Goal: Task Accomplishment & Management: Use online tool/utility

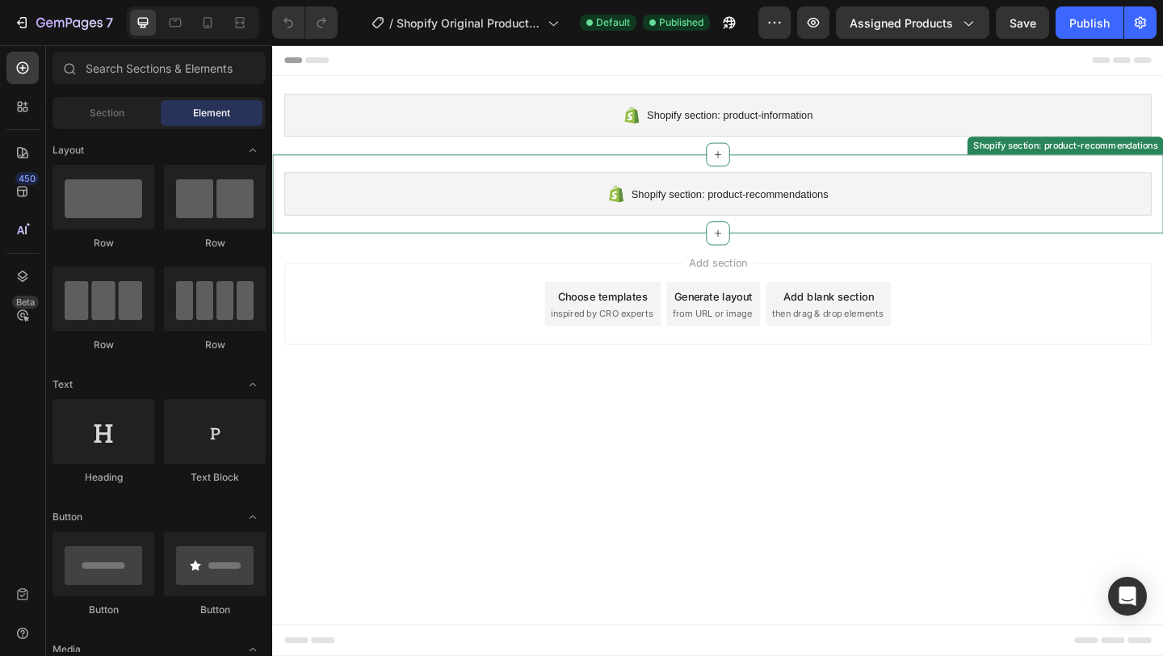
click at [729, 196] on div "Shopify section: product-recommendations" at bounding box center [756, 206] width 943 height 47
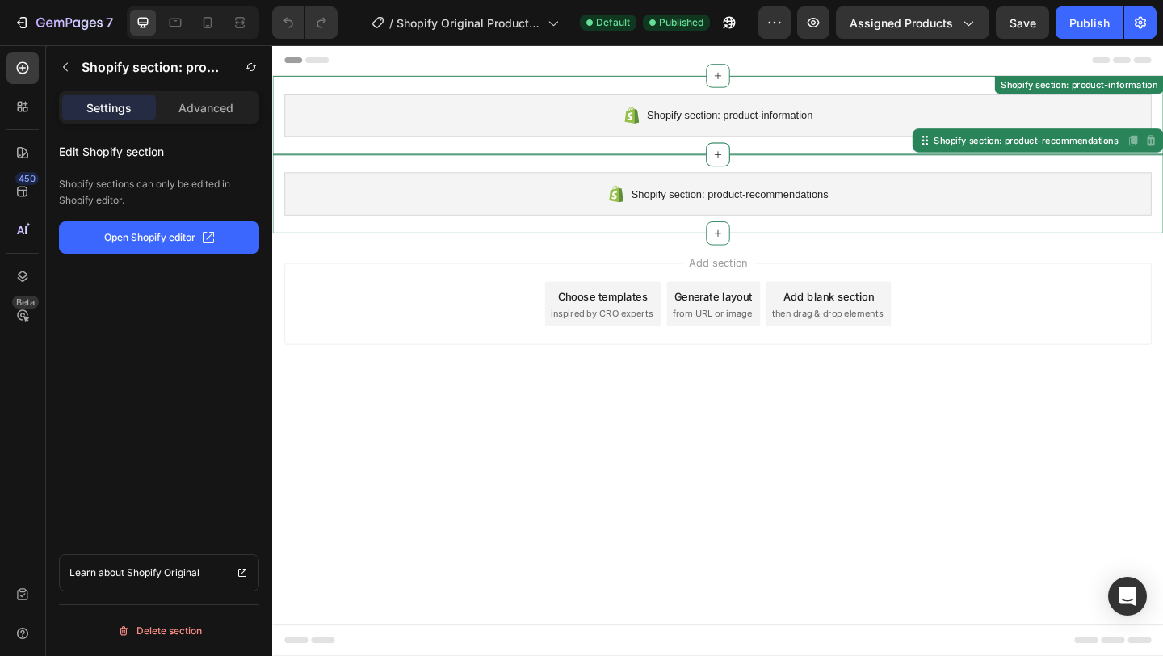
click at [770, 124] on span "Shopify section: product-information" at bounding box center [769, 120] width 180 height 19
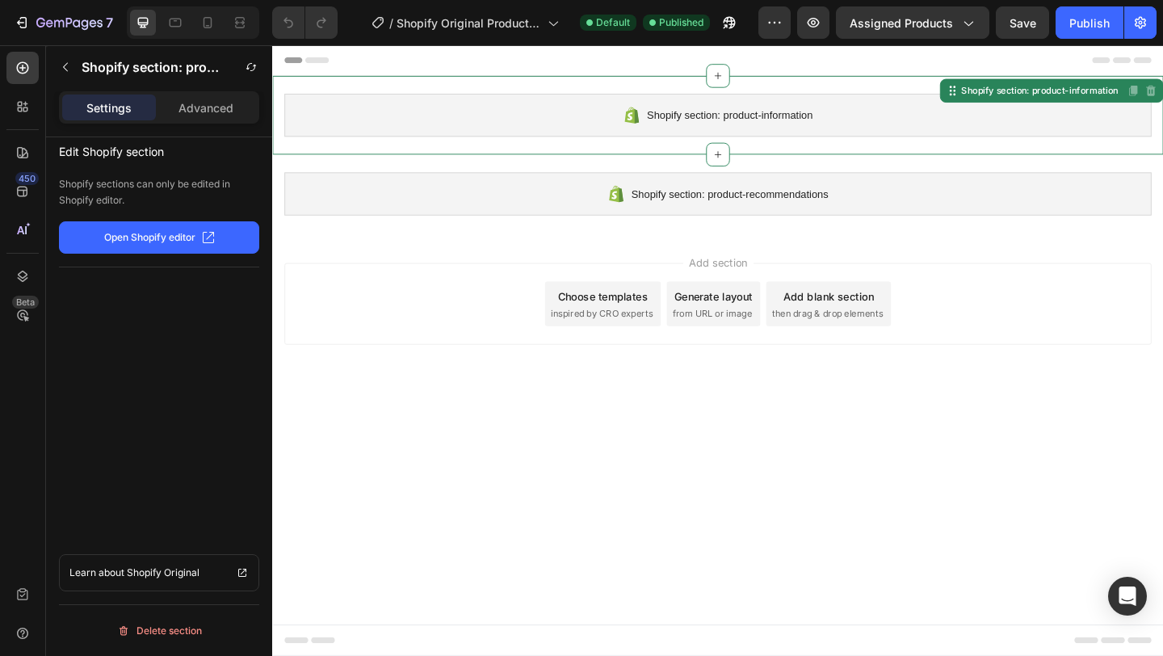
click at [770, 124] on span "Shopify section: product-information" at bounding box center [769, 120] width 180 height 19
click at [64, 67] on icon "button" at bounding box center [65, 67] width 5 height 9
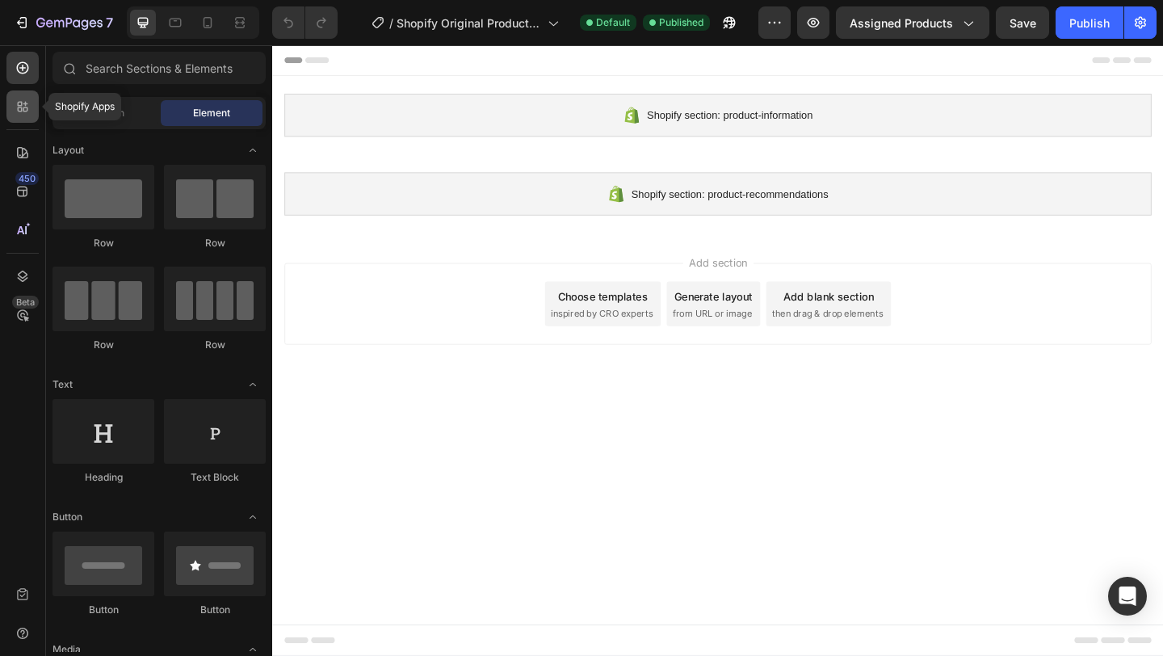
click at [19, 102] on icon at bounding box center [20, 104] width 5 height 5
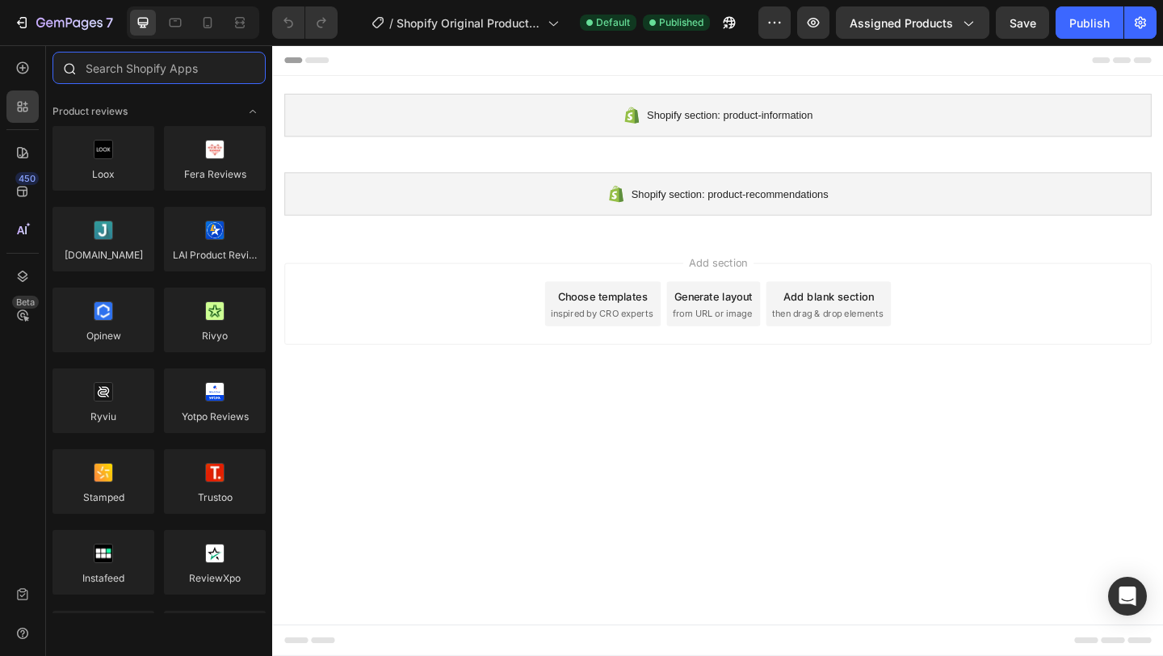
click at [176, 74] on input "text" at bounding box center [158, 68] width 213 height 32
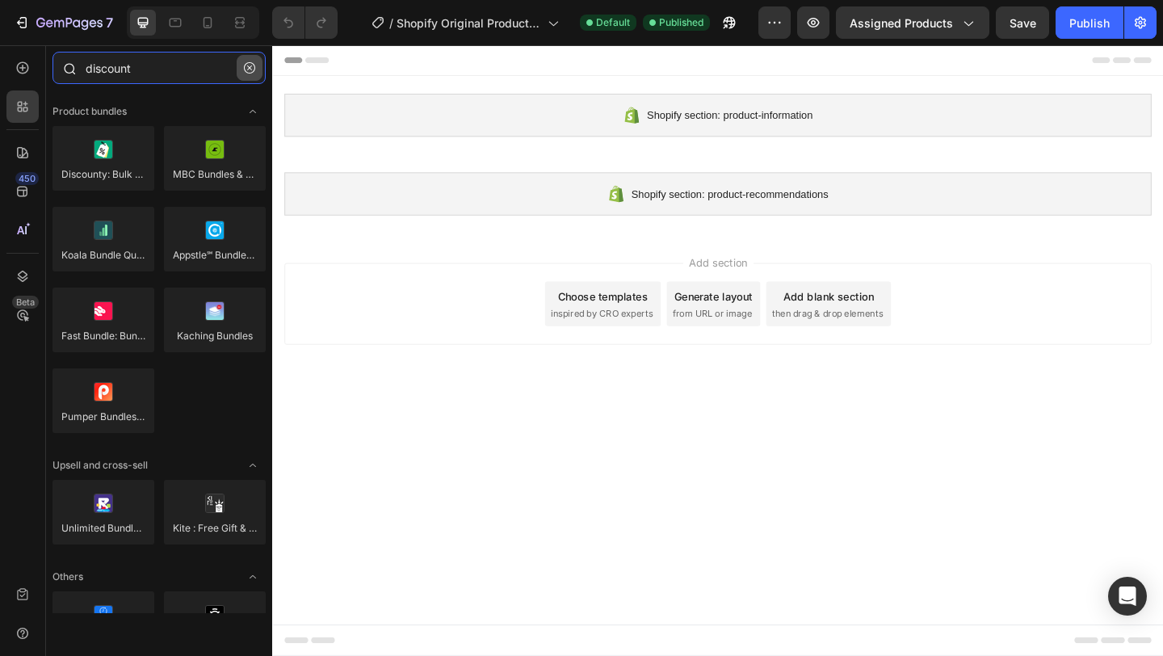
type input "discount"
click at [253, 69] on icon "button" at bounding box center [249, 67] width 11 height 11
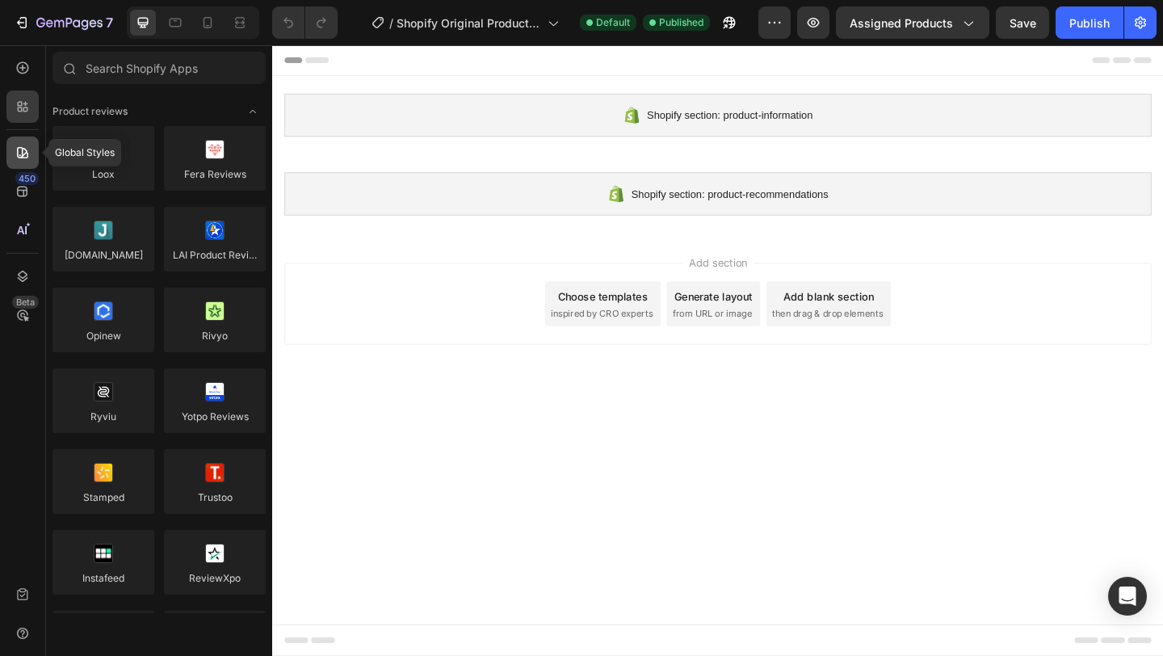
click at [11, 156] on div at bounding box center [22, 152] width 32 height 32
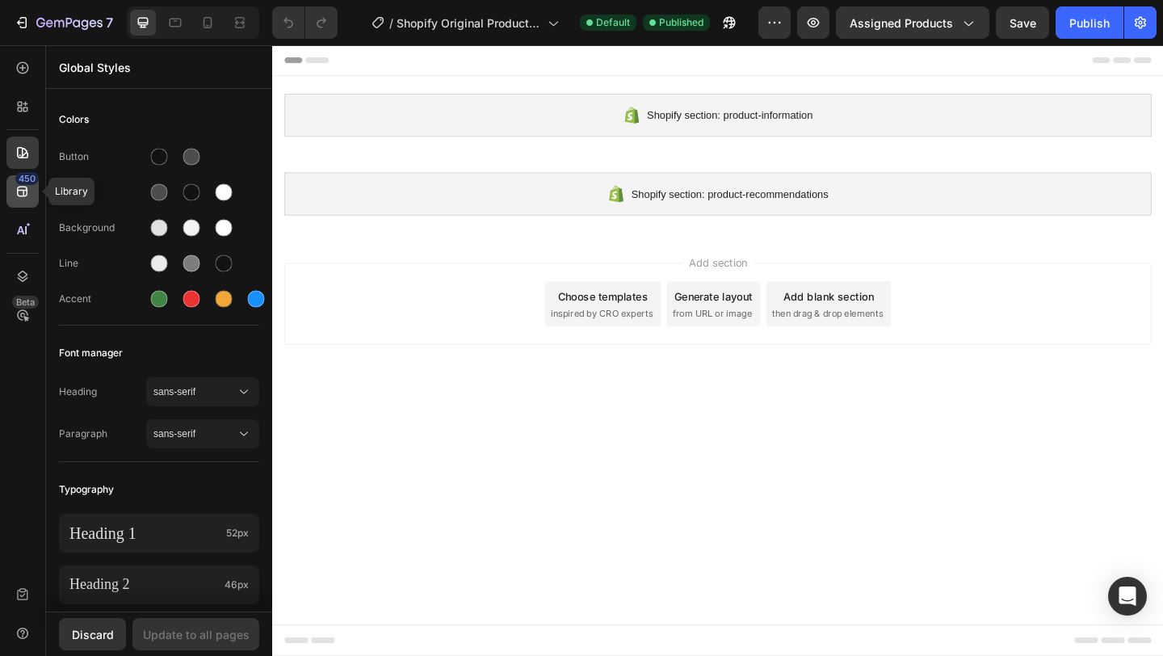
click at [19, 187] on icon at bounding box center [23, 191] width 16 height 16
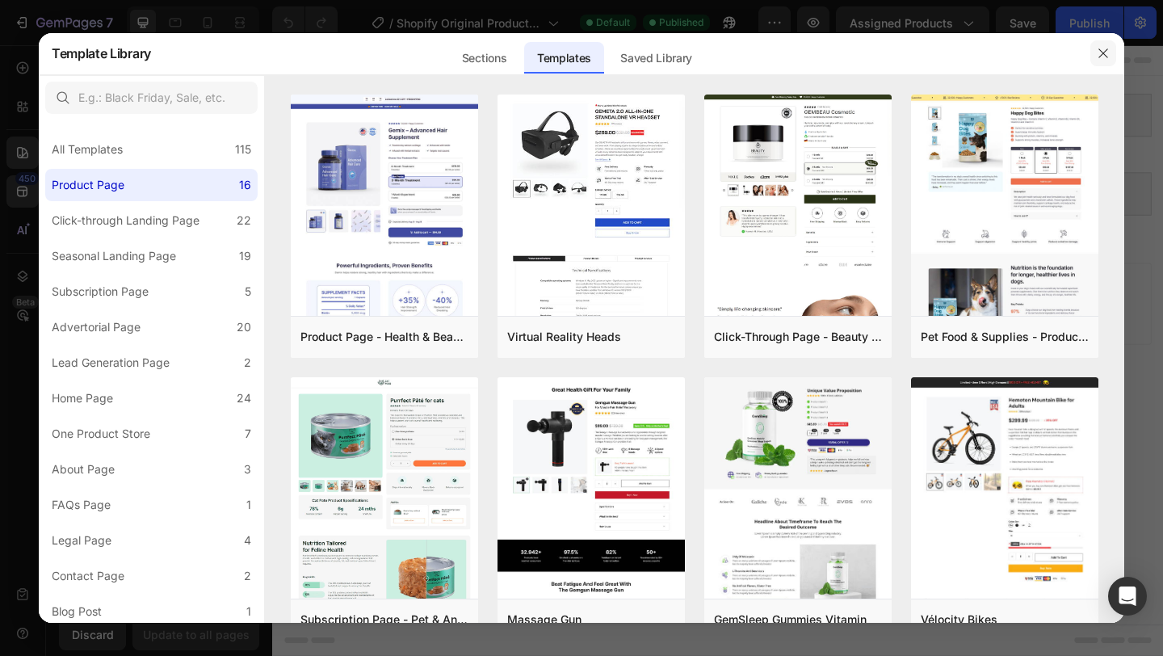
click at [1104, 46] on button "button" at bounding box center [1103, 53] width 26 height 26
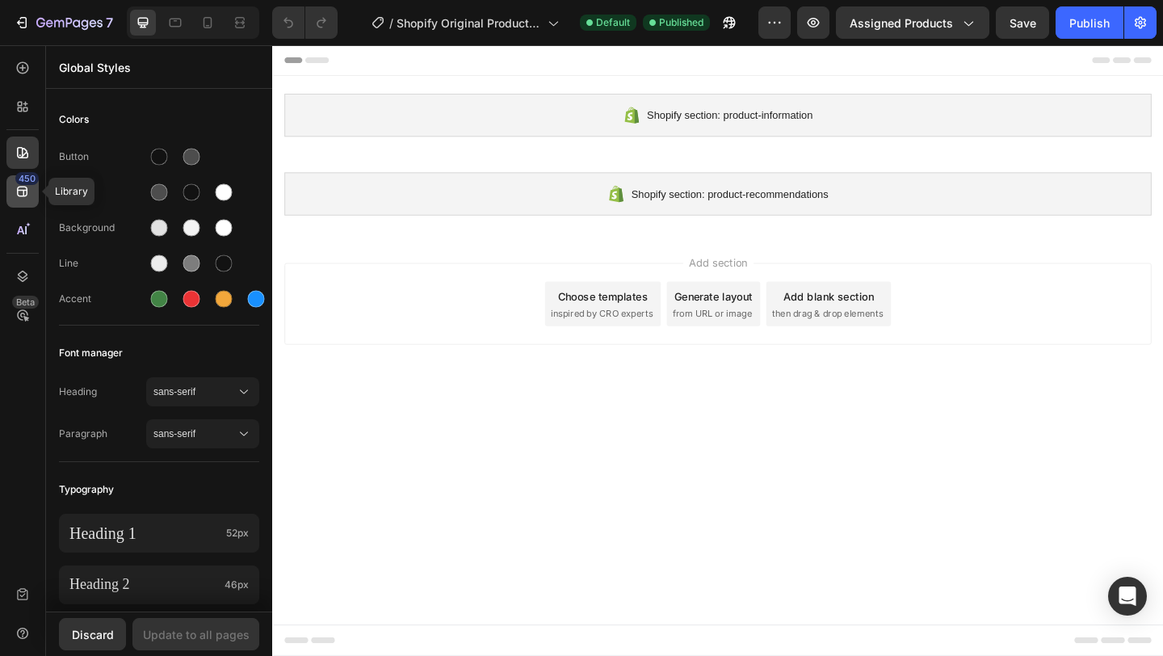
click at [22, 198] on icon at bounding box center [23, 191] width 16 height 16
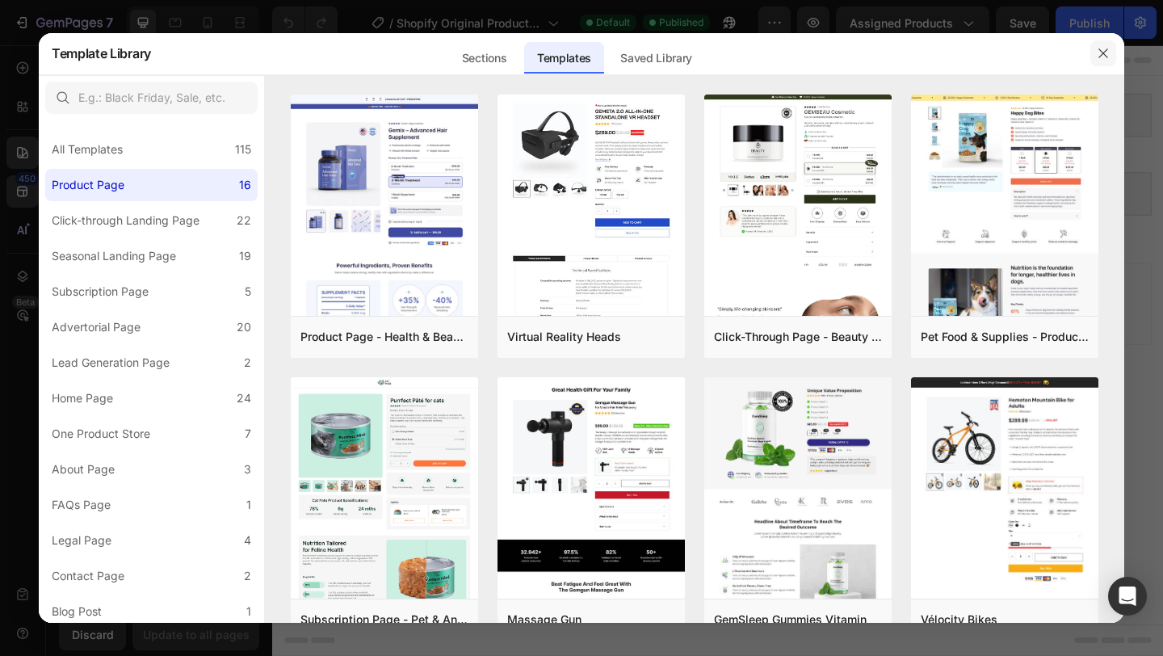
click at [1100, 53] on icon "button" at bounding box center [1103, 53] width 13 height 13
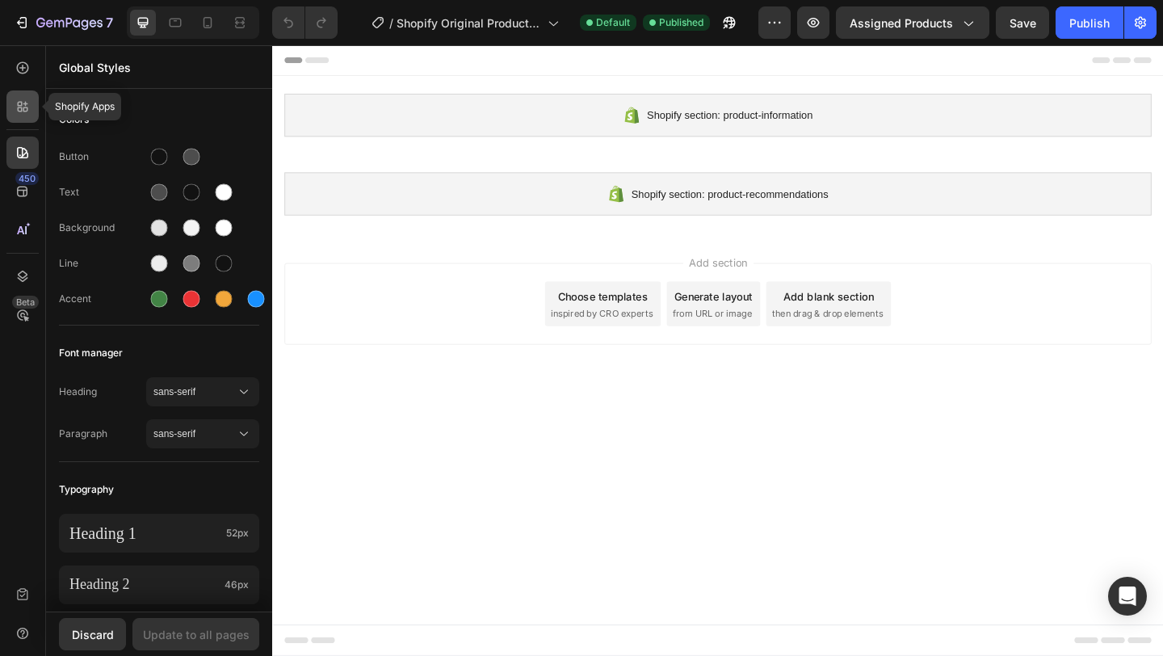
click at [20, 107] on icon at bounding box center [23, 107] width 16 height 16
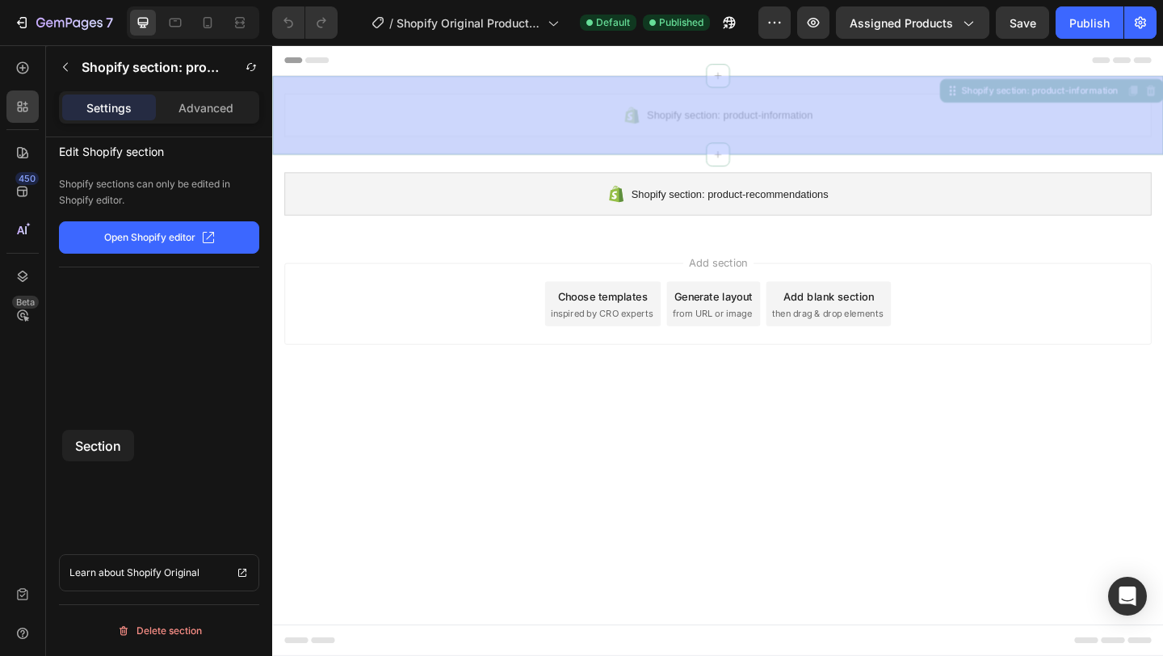
drag, startPoint x: 511, startPoint y: 120, endPoint x: 44, endPoint y: 464, distance: 580.0
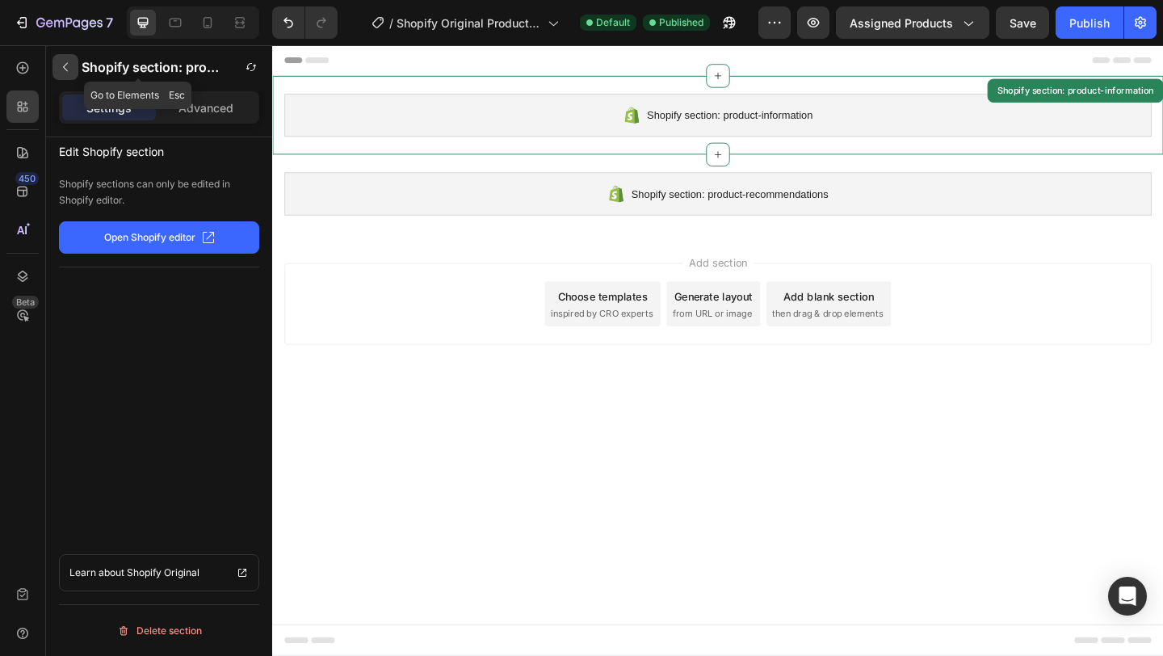
click at [68, 73] on icon "button" at bounding box center [65, 67] width 13 height 13
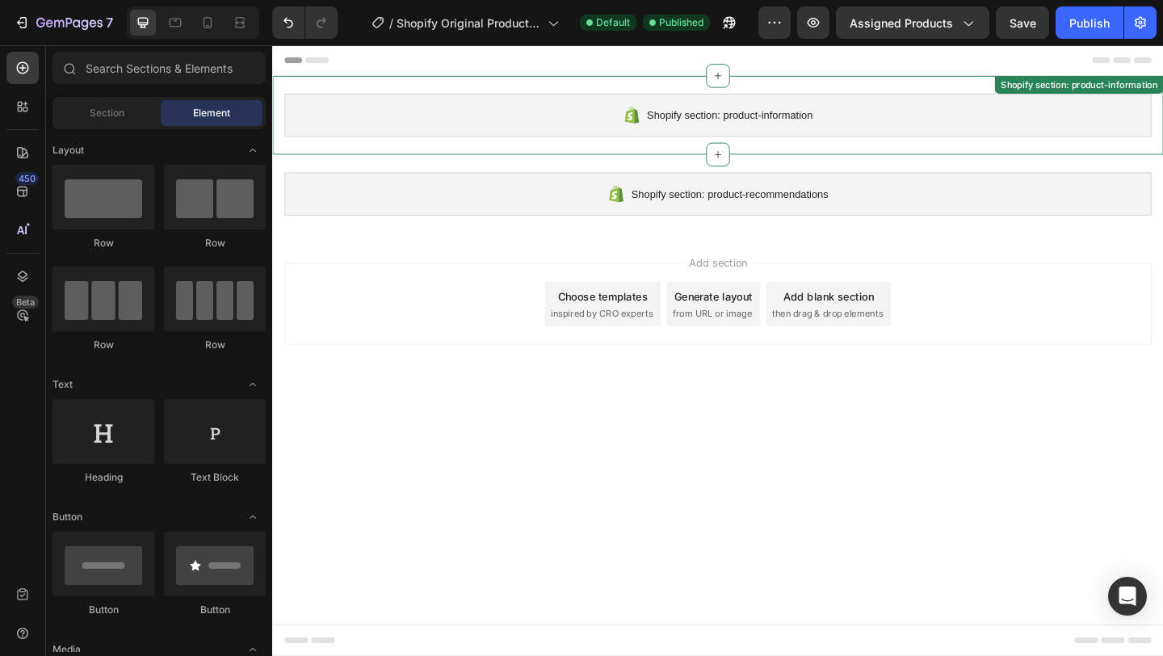
click at [617, 113] on div "Shopify section: product-information" at bounding box center [756, 121] width 943 height 47
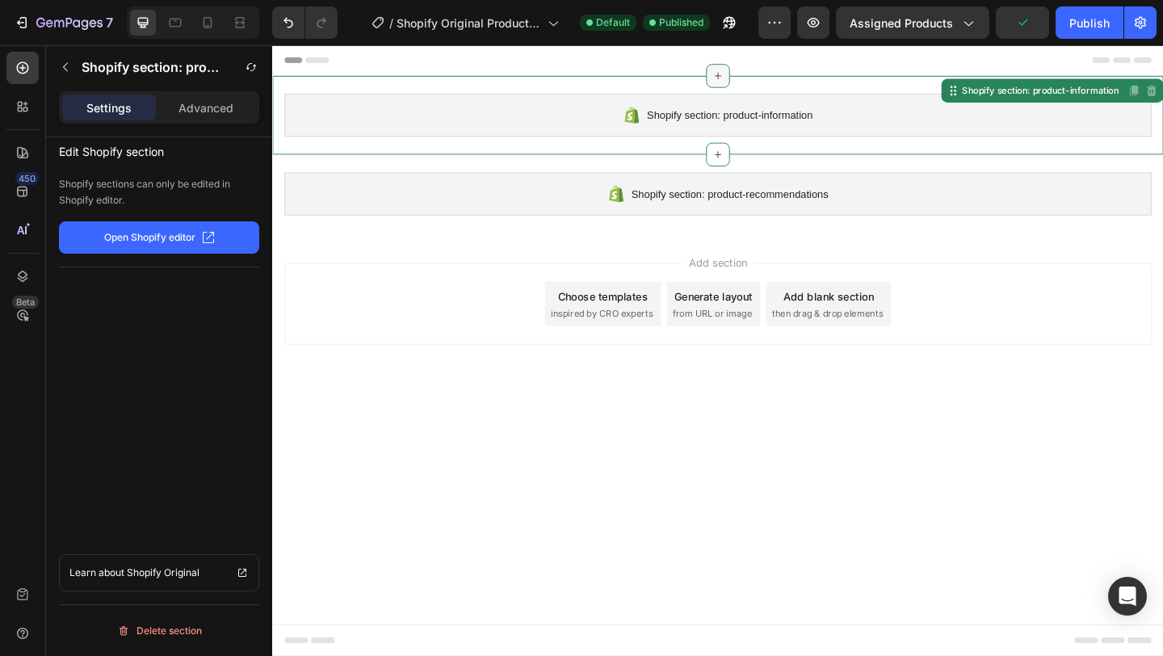
click at [762, 80] on icon at bounding box center [756, 78] width 13 height 13
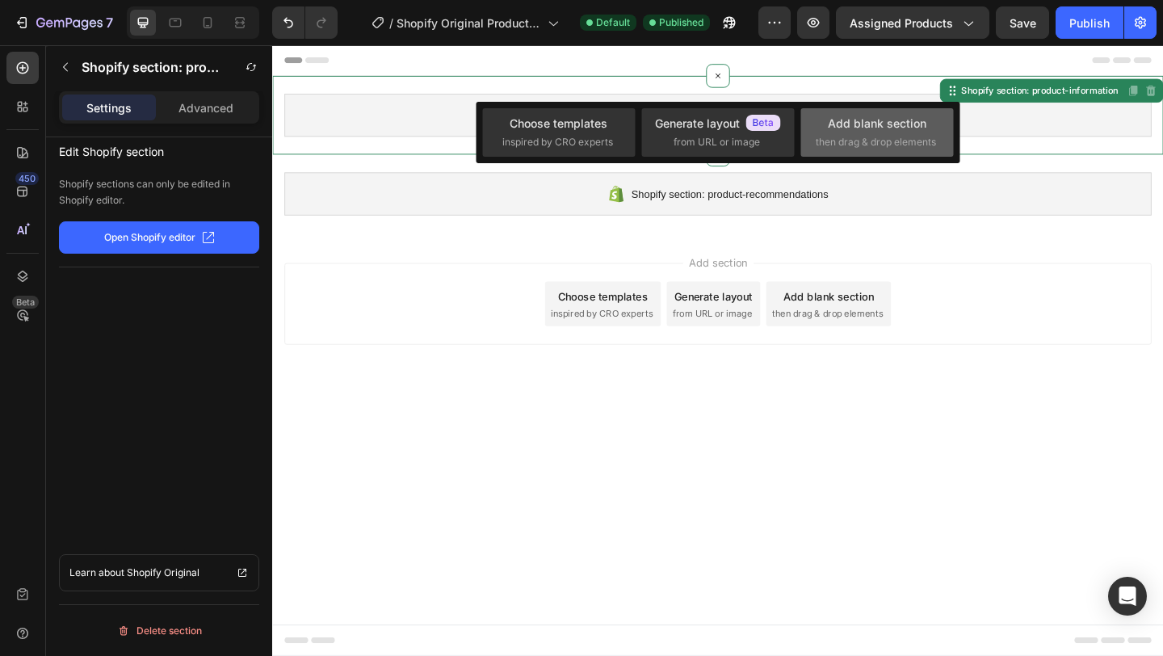
click at [867, 136] on span "then drag & drop elements" at bounding box center [876, 142] width 120 height 15
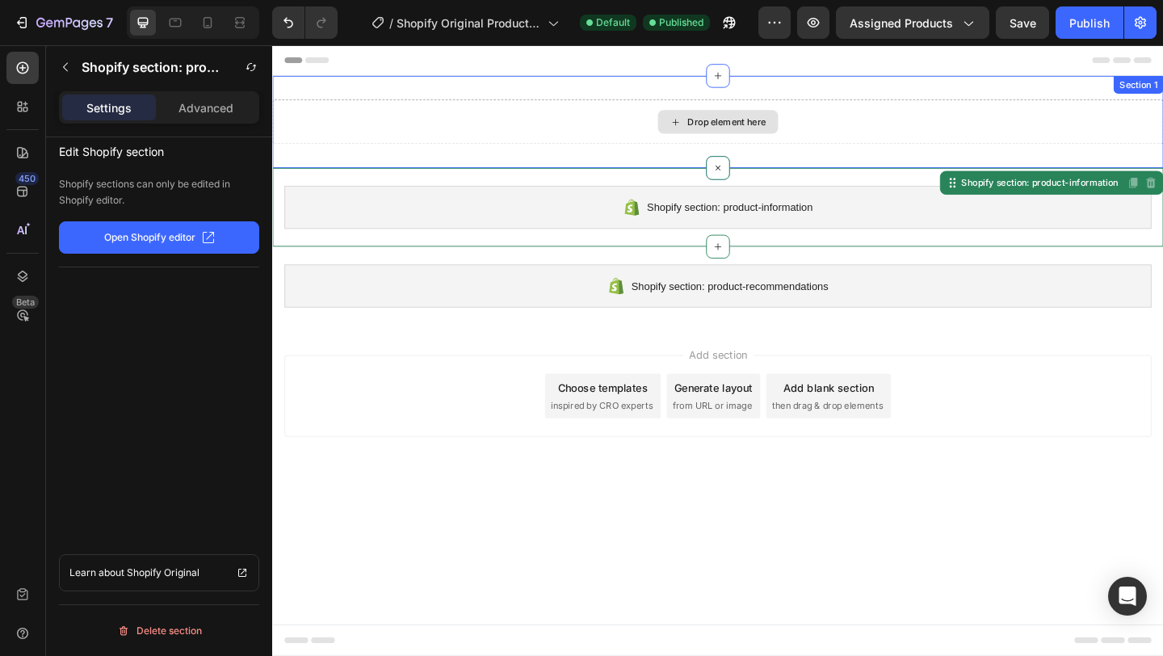
click at [786, 127] on div "Drop element here" at bounding box center [767, 128] width 86 height 13
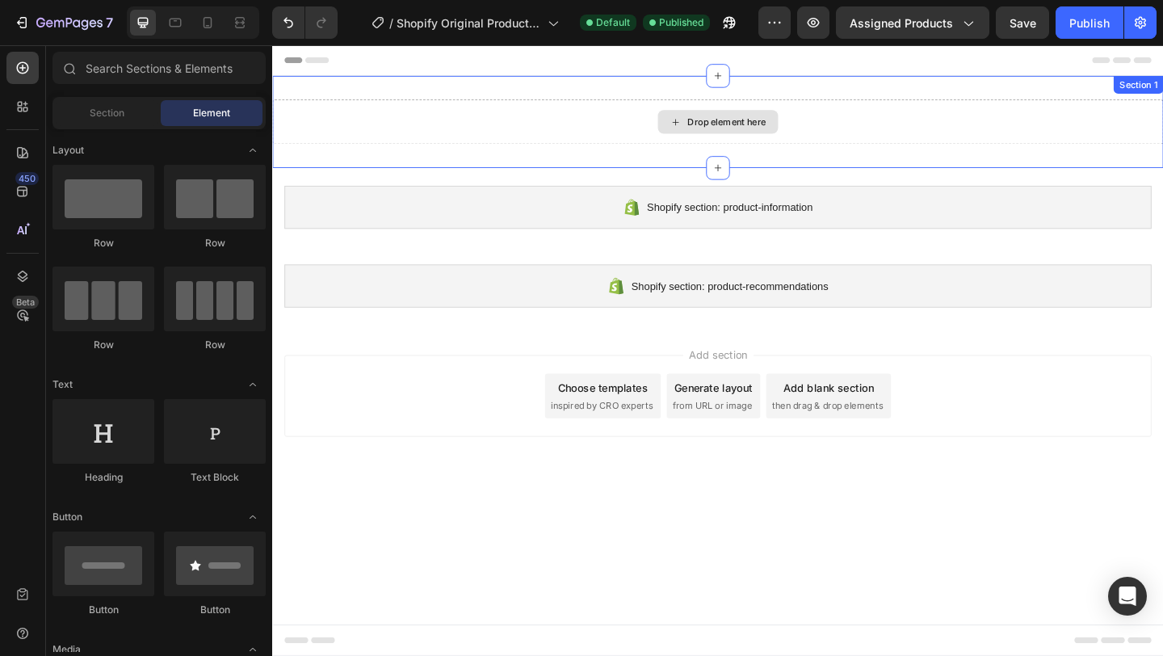
click at [786, 127] on div "Drop element here" at bounding box center [767, 128] width 86 height 13
click at [712, 130] on icon at bounding box center [710, 129] width 13 height 14
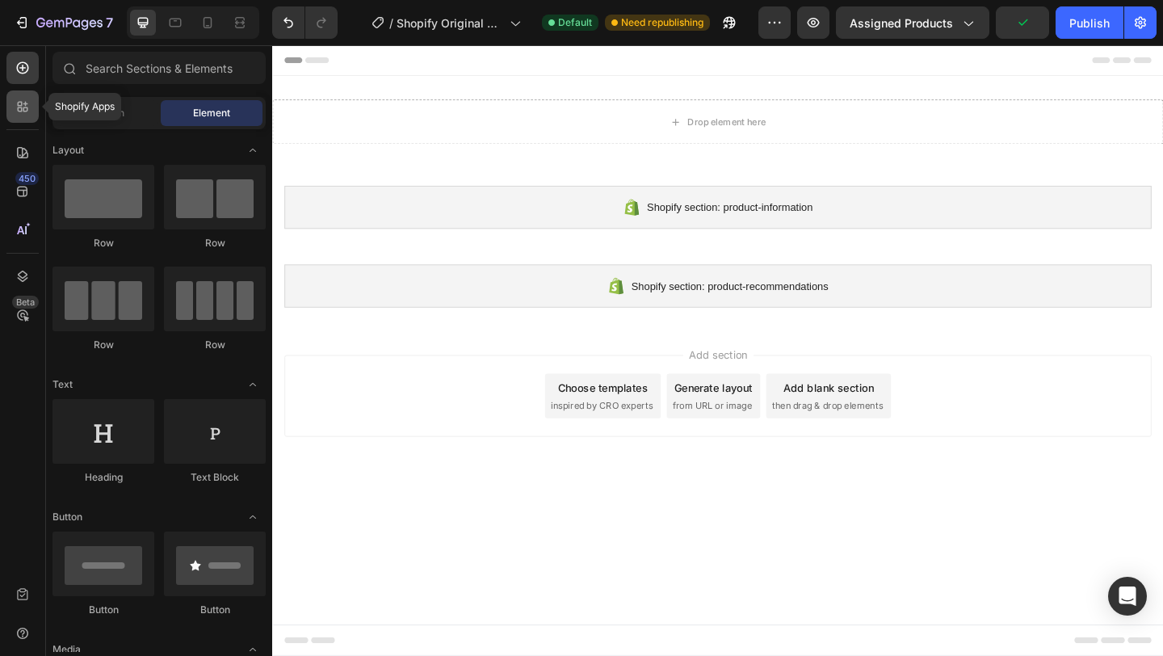
click at [21, 105] on icon at bounding box center [20, 104] width 5 height 5
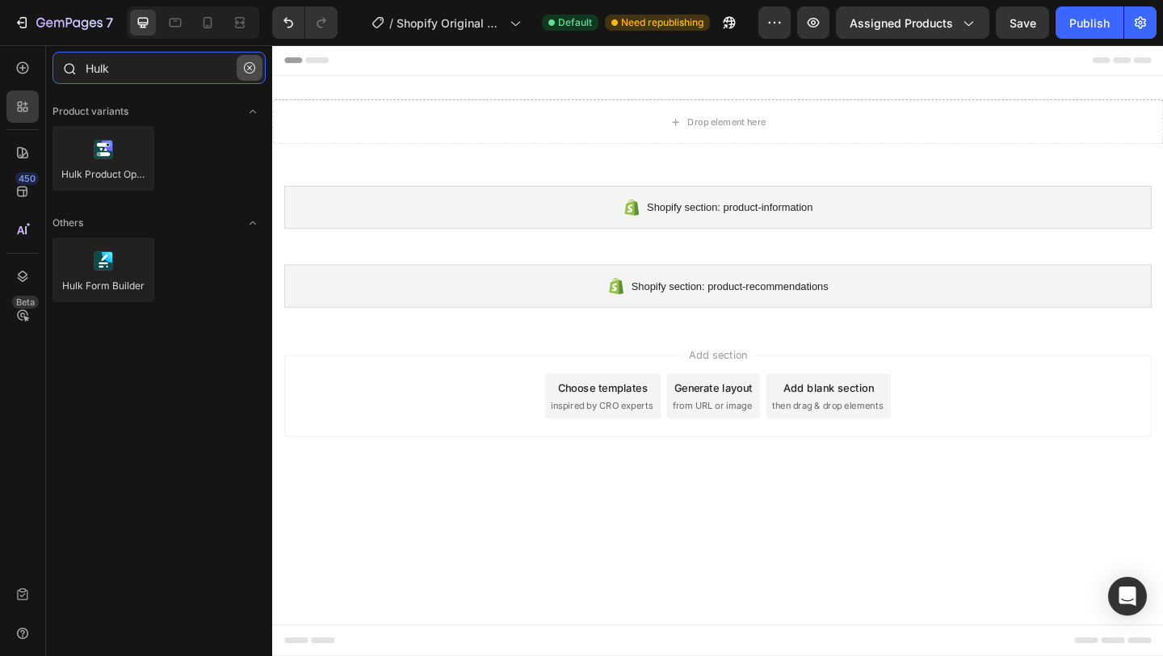
type input "Hulk"
click at [252, 67] on icon "button" at bounding box center [249, 67] width 11 height 11
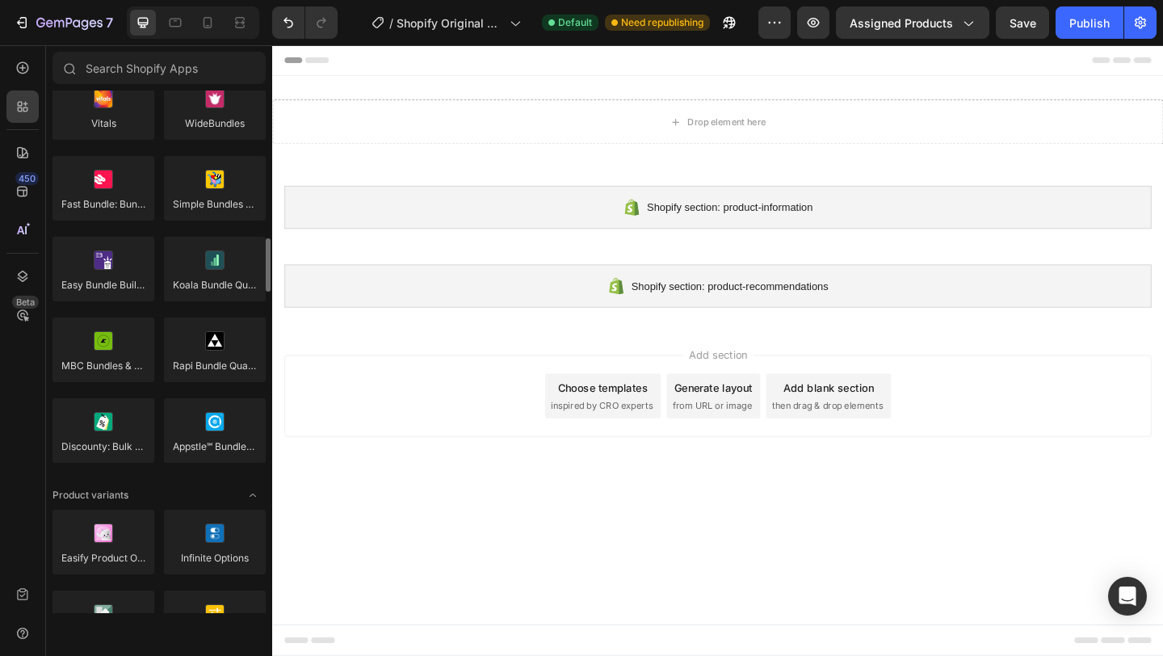
scroll to position [1408, 0]
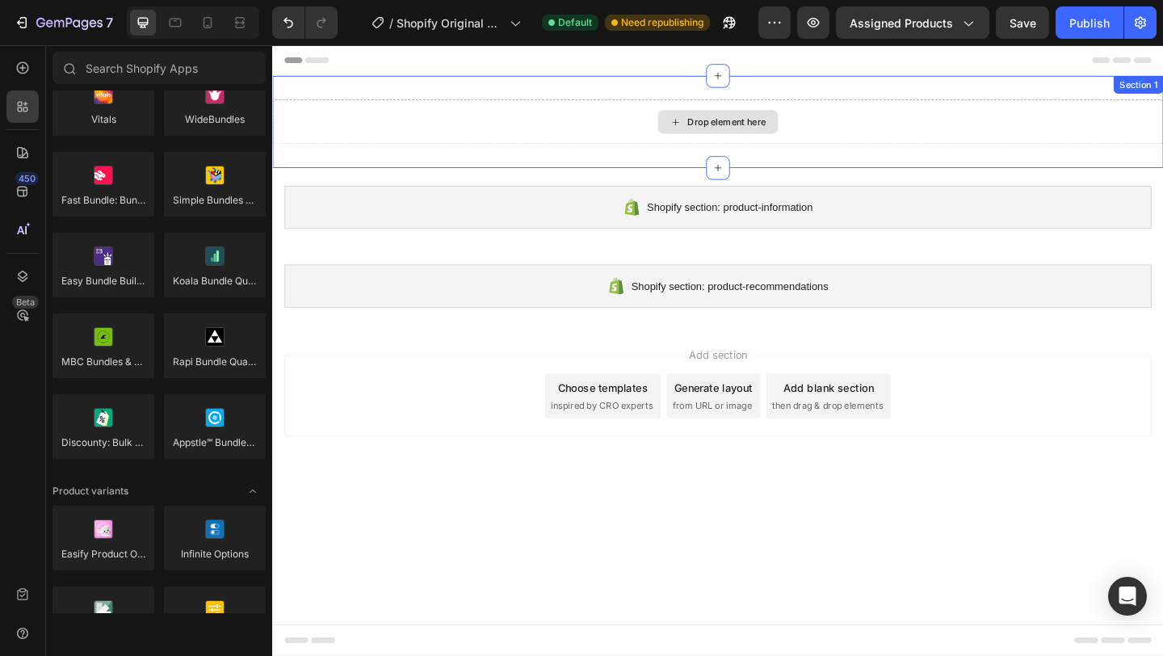
click at [755, 132] on div "Drop element here" at bounding box center [767, 128] width 86 height 13
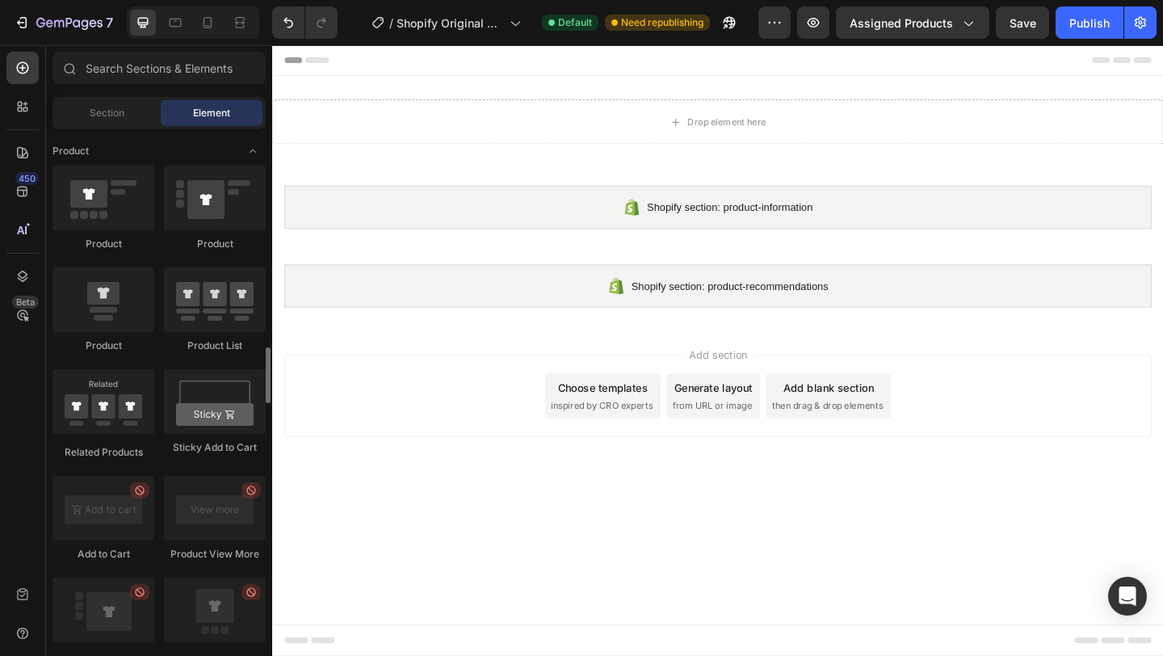
scroll to position [2058, 0]
click at [146, 72] on input "text" at bounding box center [158, 68] width 213 height 32
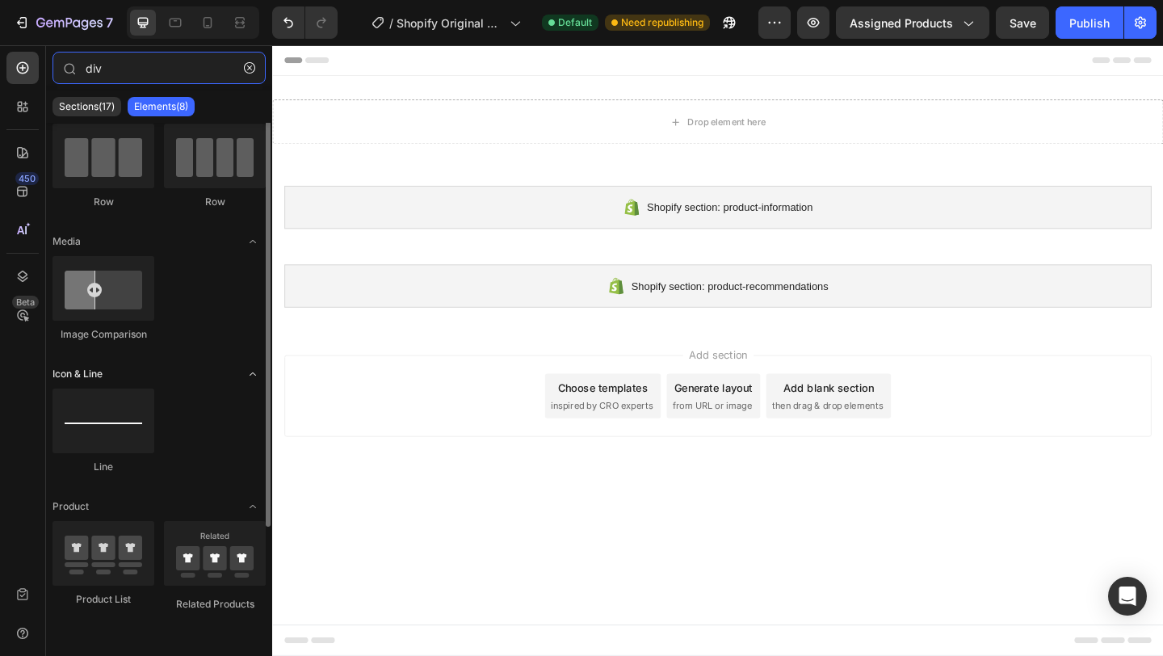
scroll to position [0, 0]
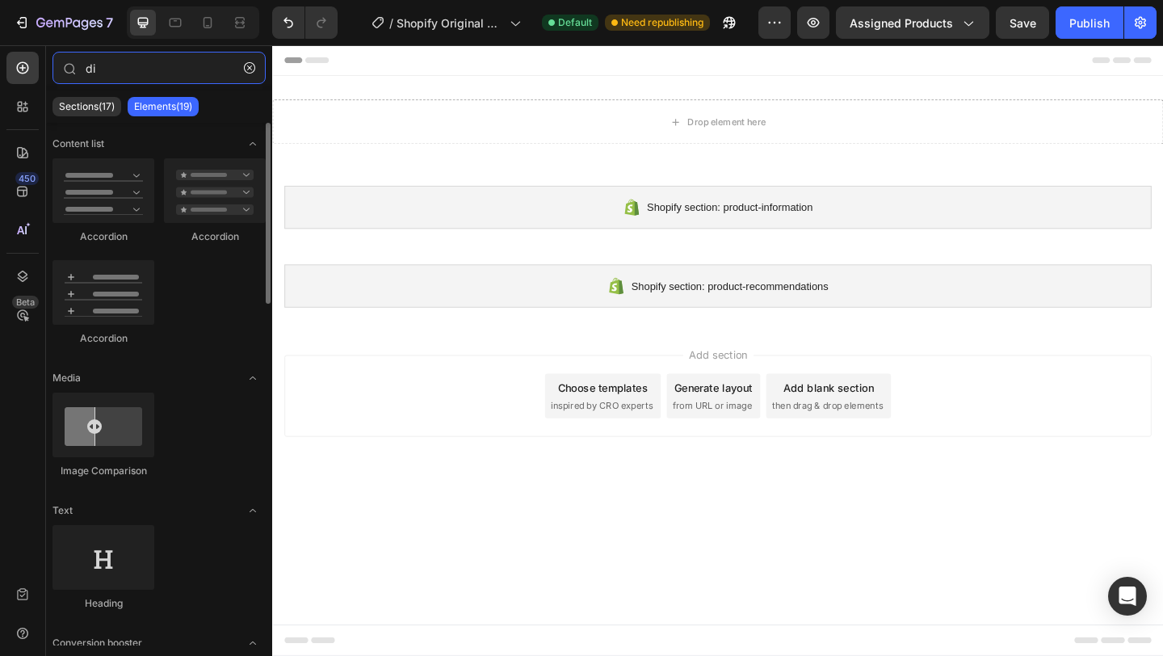
type input "d"
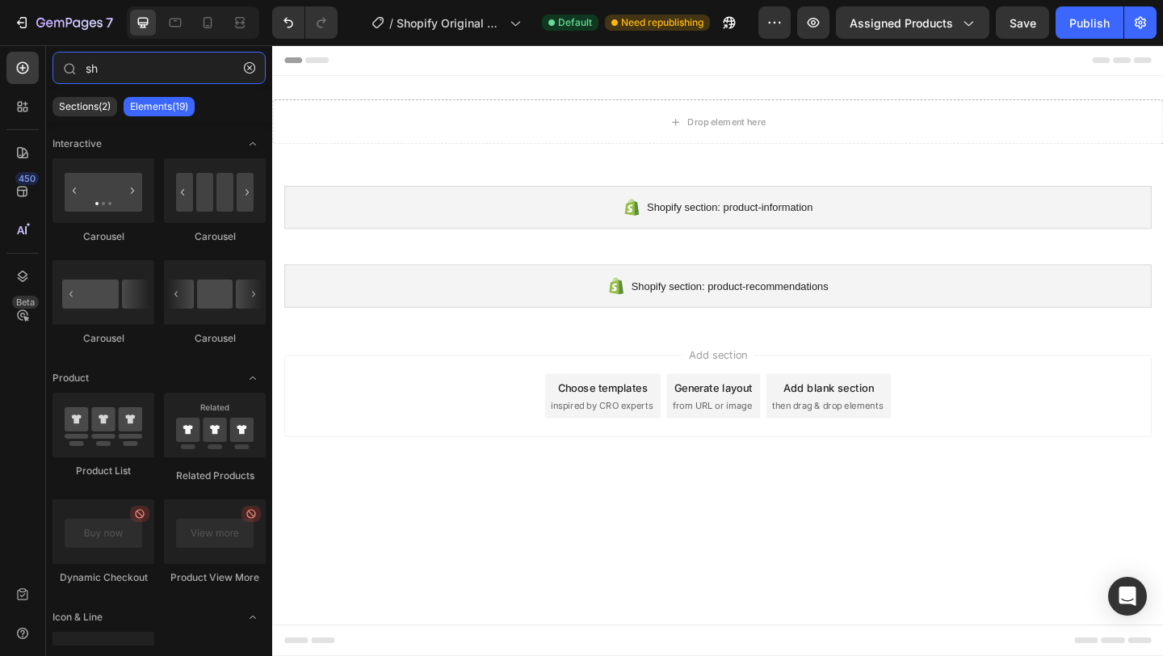
type input "s"
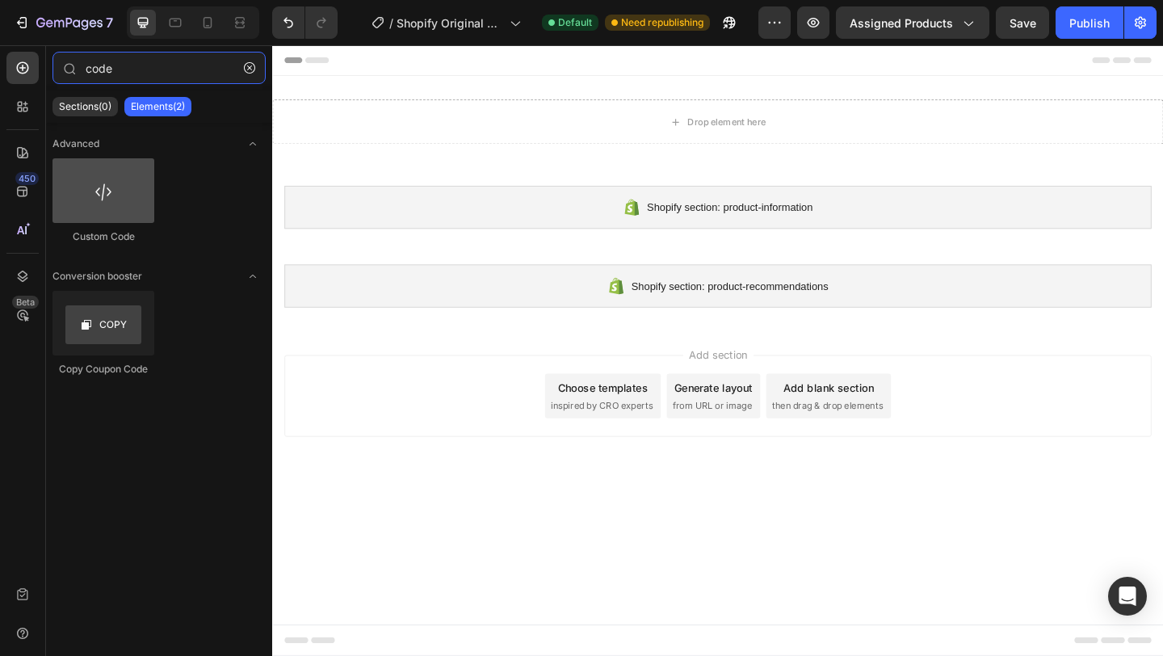
type input "code"
click at [96, 198] on div at bounding box center [103, 190] width 102 height 65
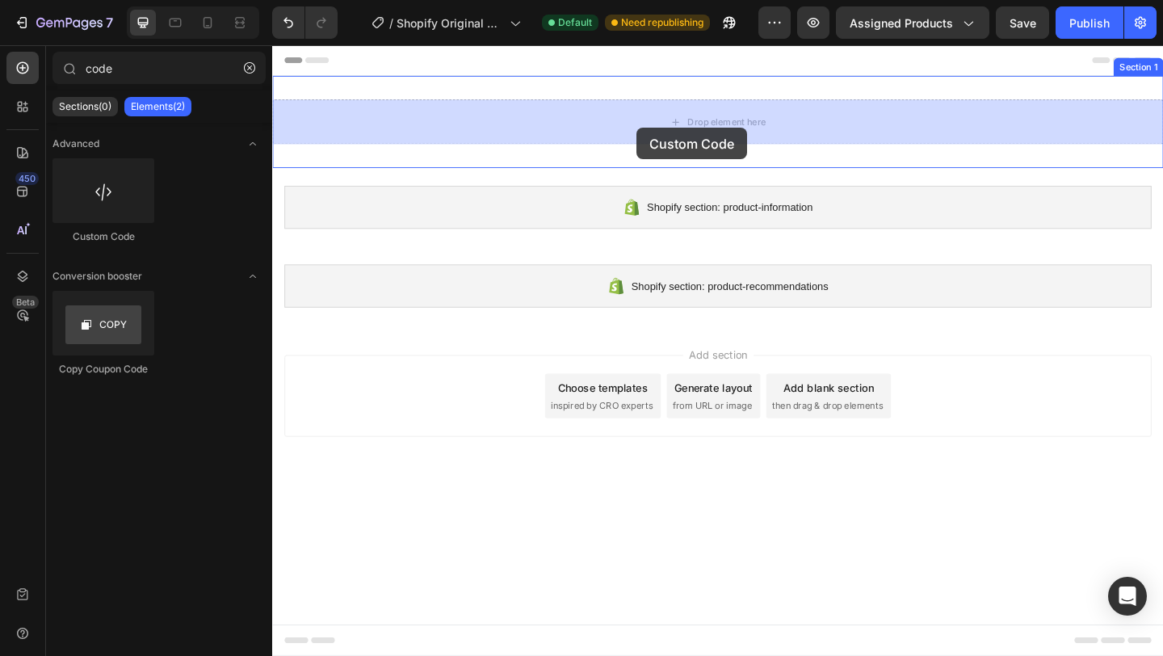
drag, startPoint x: 368, startPoint y: 243, endPoint x: 669, endPoint y: 135, distance: 319.3
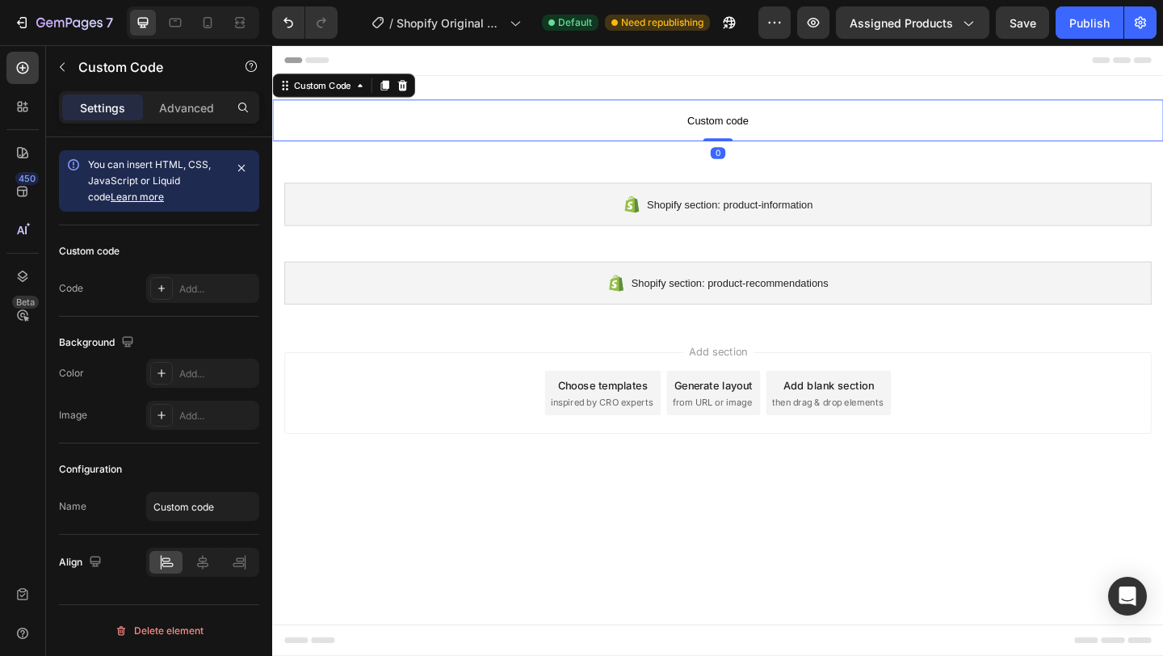
click at [746, 129] on span "Custom code" at bounding box center [756, 126] width 969 height 19
click at [249, 172] on button "button" at bounding box center [241, 168] width 23 height 23
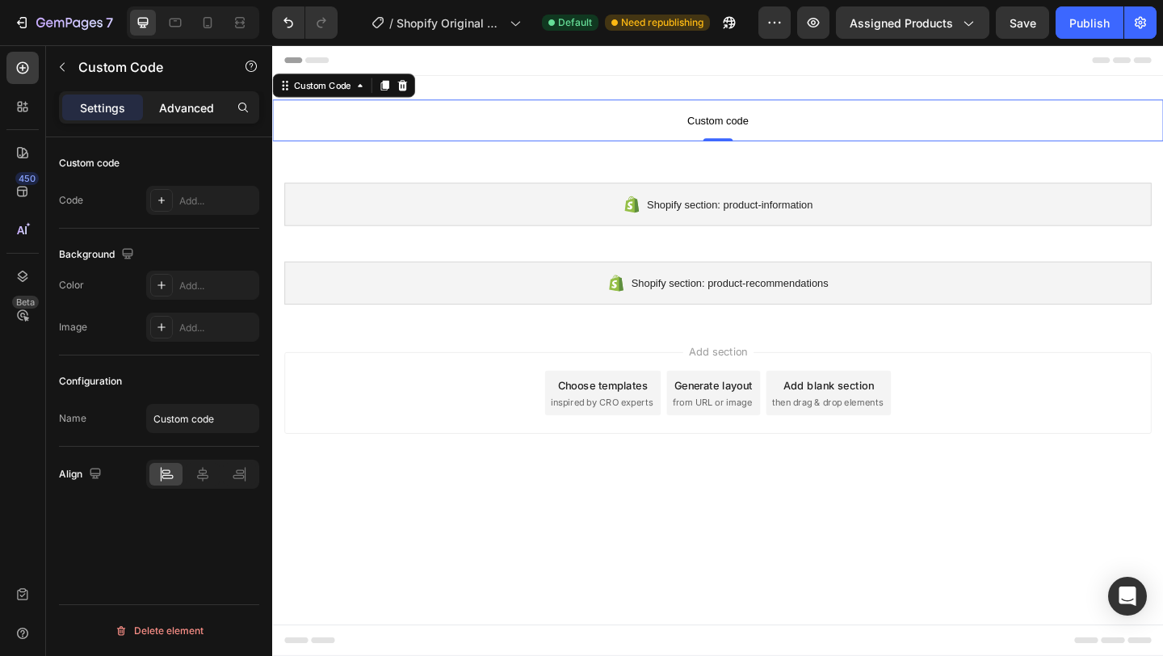
click at [195, 119] on div "Advanced" at bounding box center [186, 107] width 81 height 26
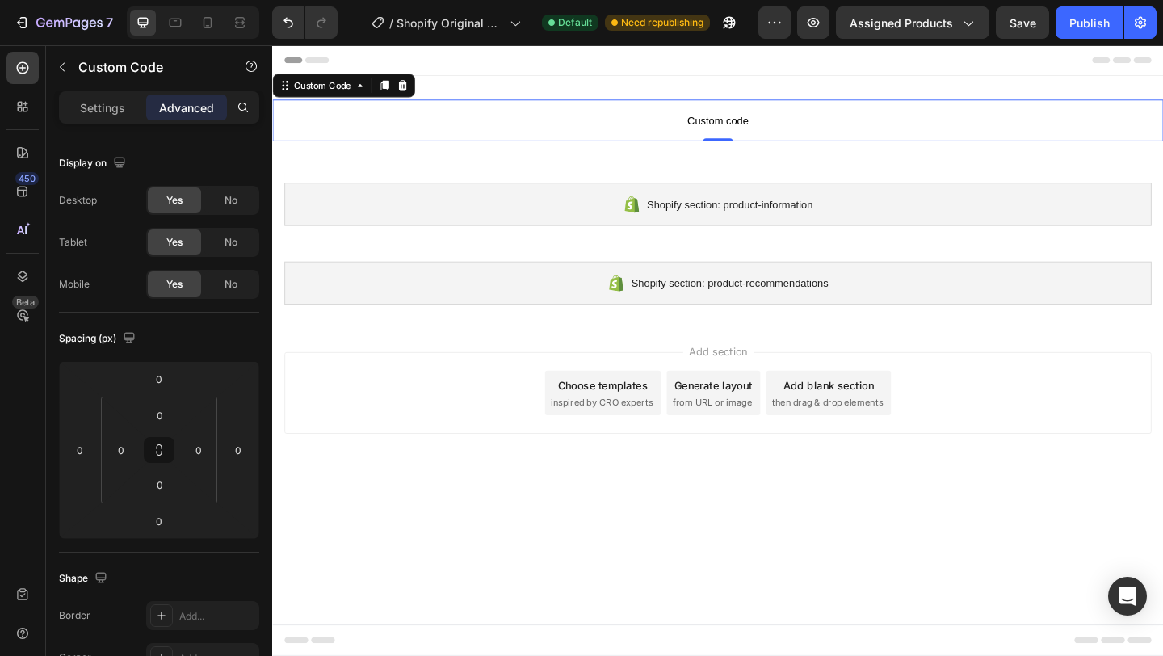
click at [814, 127] on span "Custom code" at bounding box center [756, 126] width 969 height 19
click at [763, 147] on div at bounding box center [757, 147] width 32 height 5
click at [755, 162] on div "0" at bounding box center [757, 162] width 16 height 13
click at [820, 125] on span "Custom code" at bounding box center [756, 126] width 969 height 19
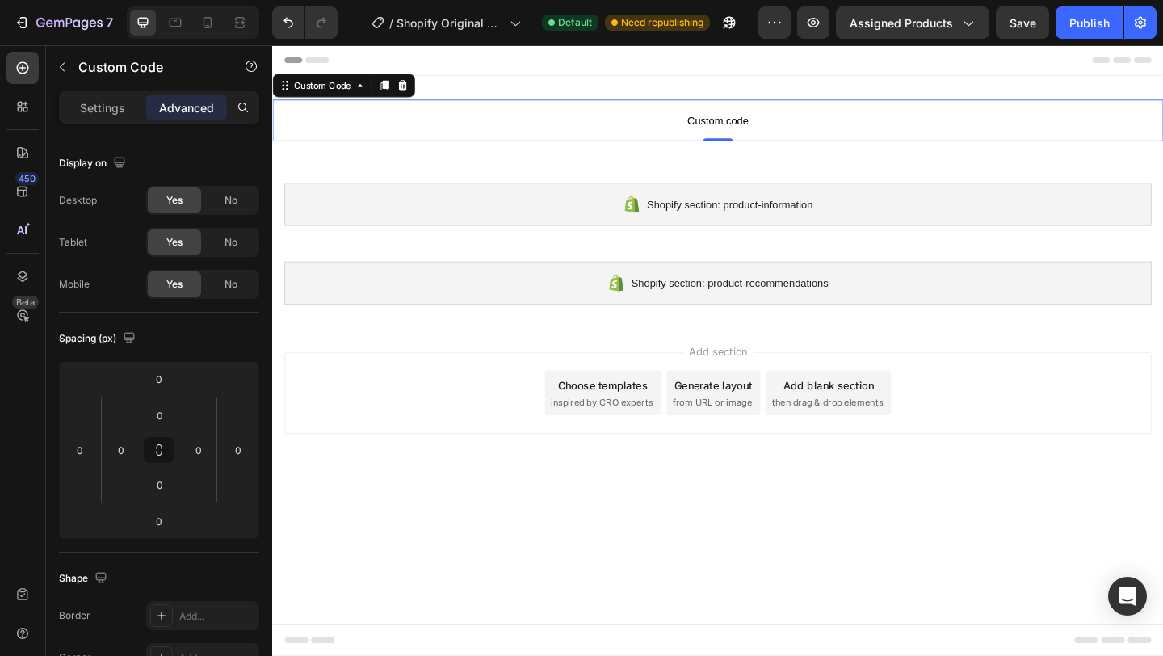
click at [820, 125] on span "Custom code" at bounding box center [756, 126] width 969 height 19
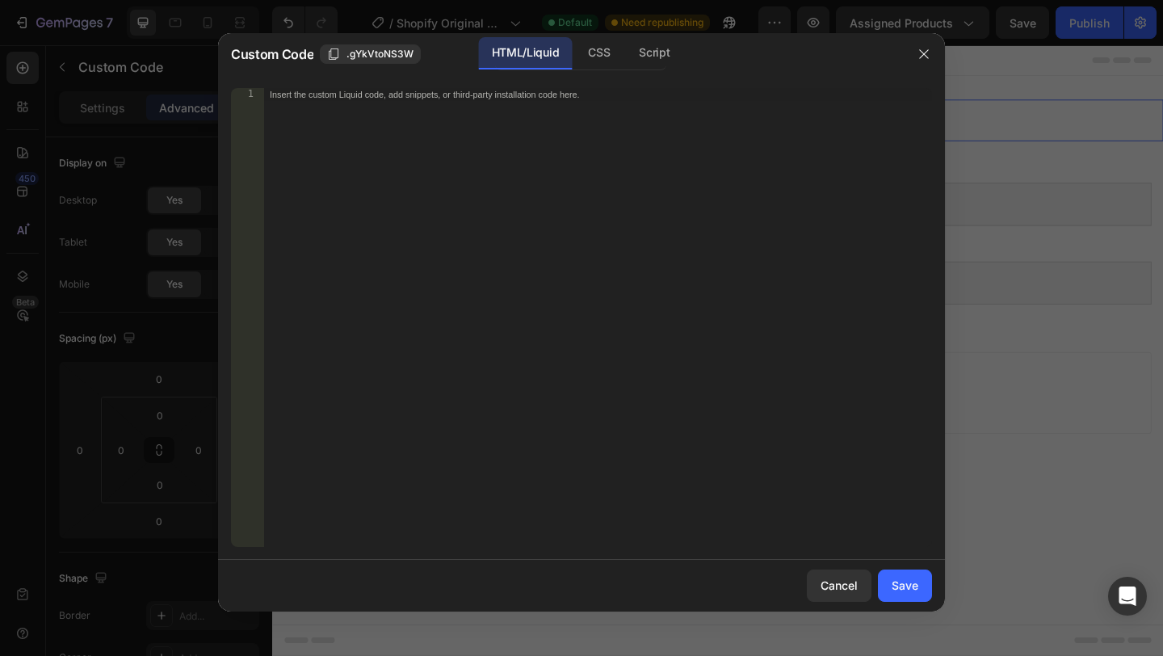
click at [606, 153] on div "Insert the custom Liquid code, add snippets, or third-party installation code h…" at bounding box center [597, 330] width 669 height 485
click at [913, 589] on div "Save" at bounding box center [905, 585] width 27 height 17
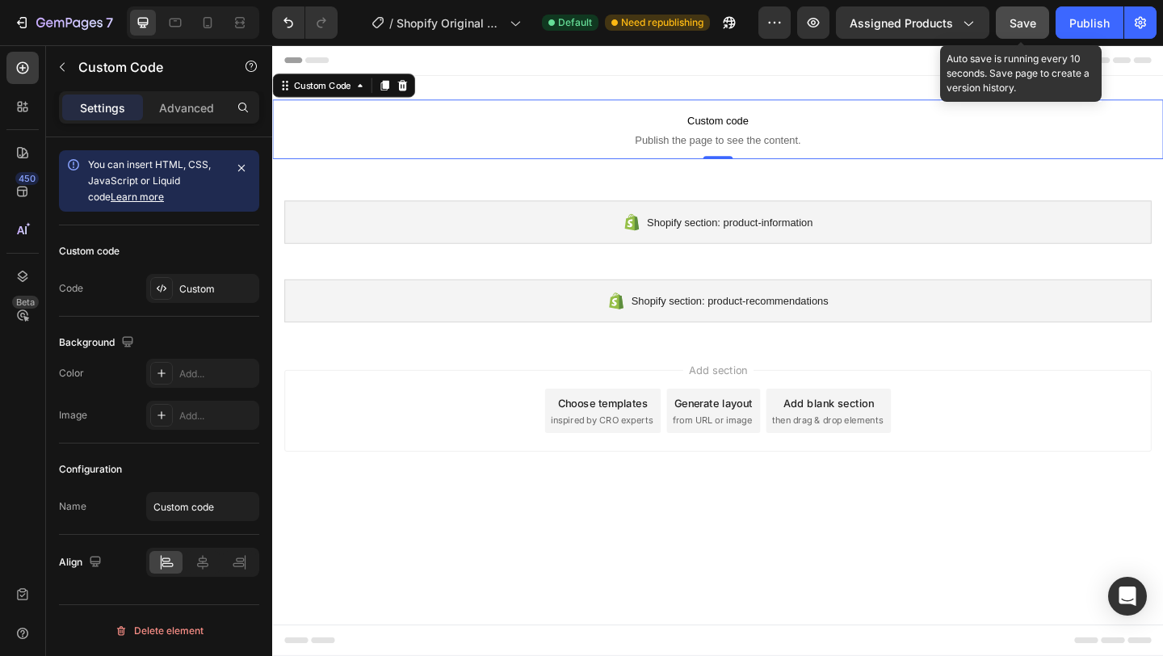
click at [1022, 27] on span "Save" at bounding box center [1022, 23] width 27 height 14
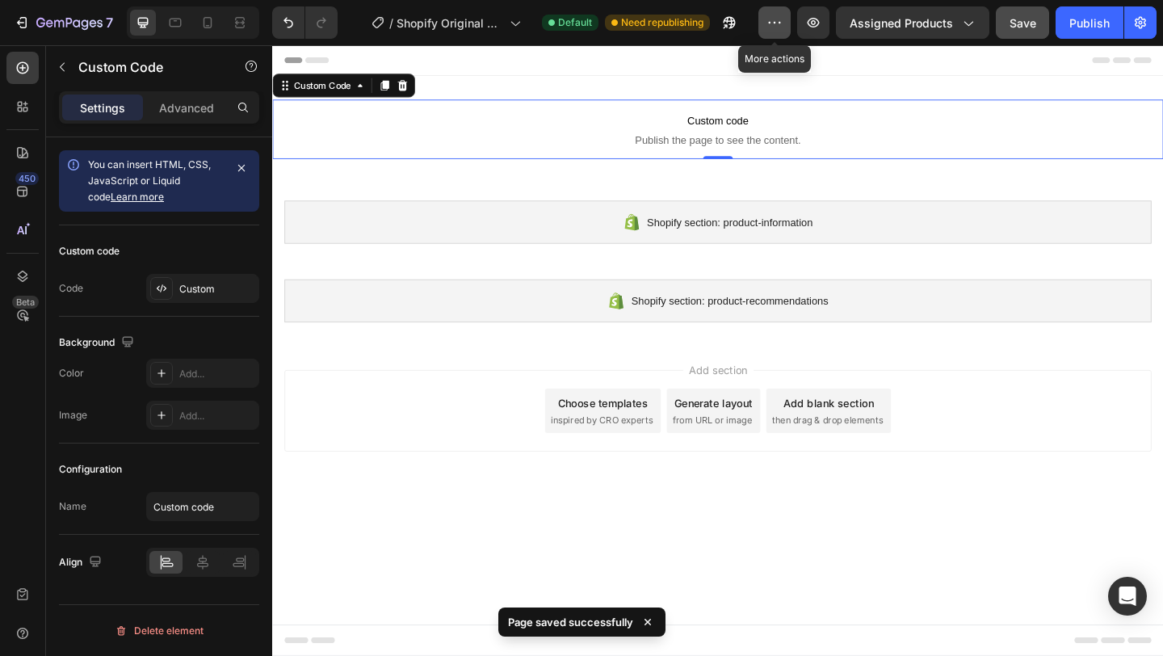
click at [768, 27] on icon "button" at bounding box center [774, 23] width 16 height 16
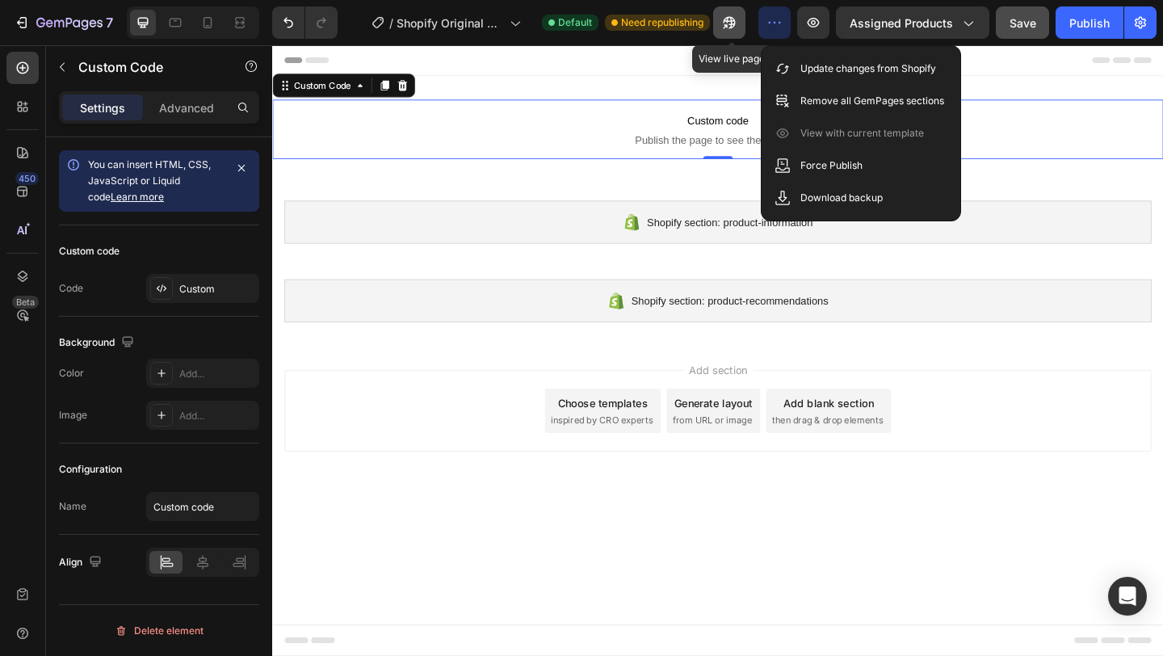
click at [730, 33] on button "button" at bounding box center [729, 22] width 32 height 32
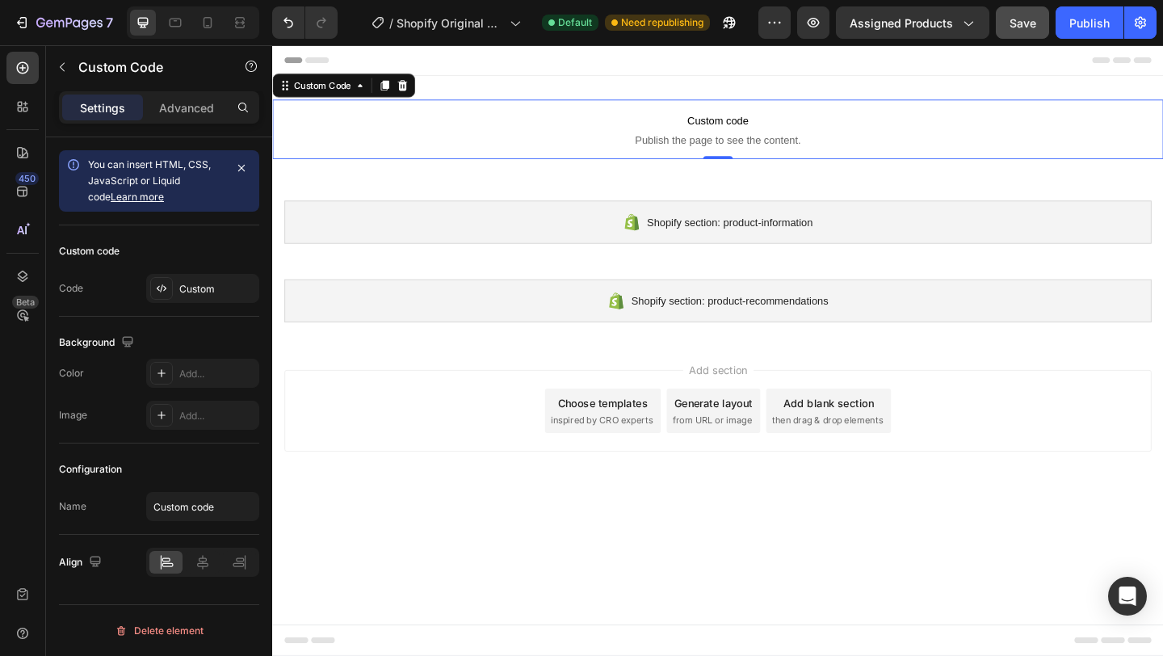
click at [852, 148] on span "Publish the page to see the content." at bounding box center [756, 148] width 969 height 16
click at [1087, 19] on div "Publish" at bounding box center [1089, 23] width 40 height 17
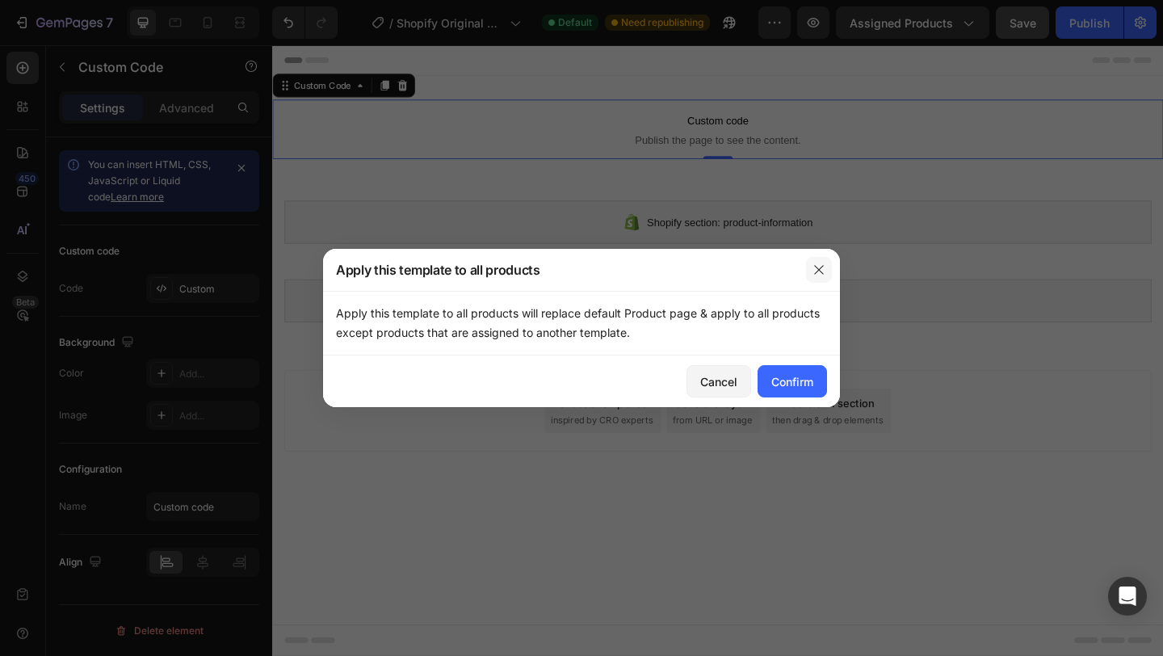
click at [816, 271] on icon "button" at bounding box center [818, 269] width 13 height 13
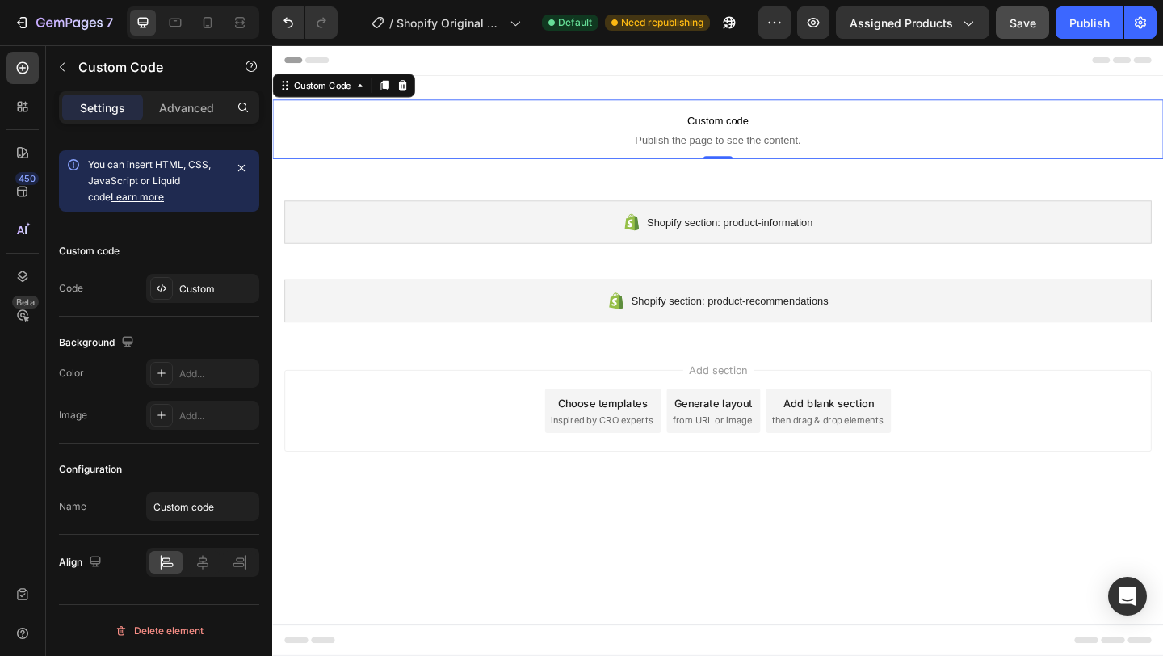
click at [504, 468] on div "Add section Choose templates inspired by CRO experts Generate layout from URL o…" at bounding box center [756, 442] width 943 height 89
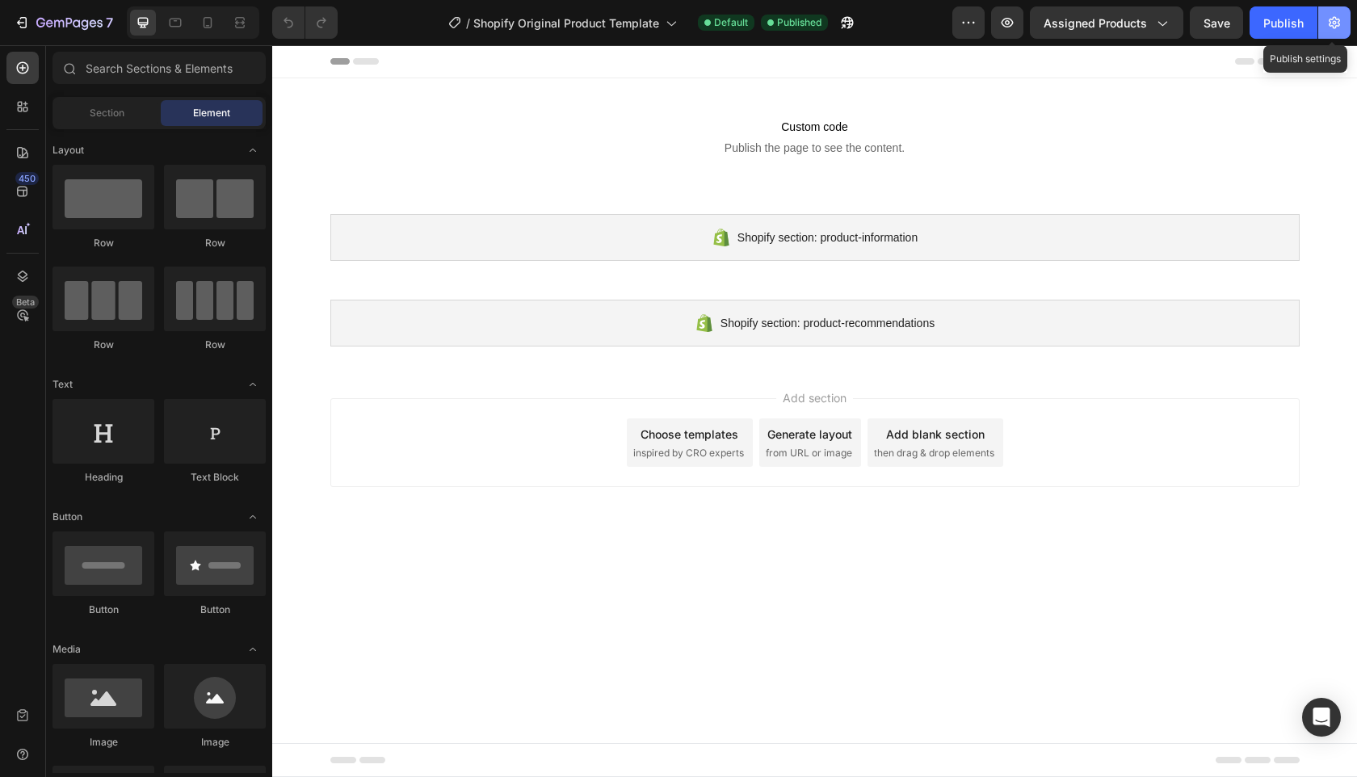
click at [1346, 24] on button "button" at bounding box center [1334, 22] width 32 height 32
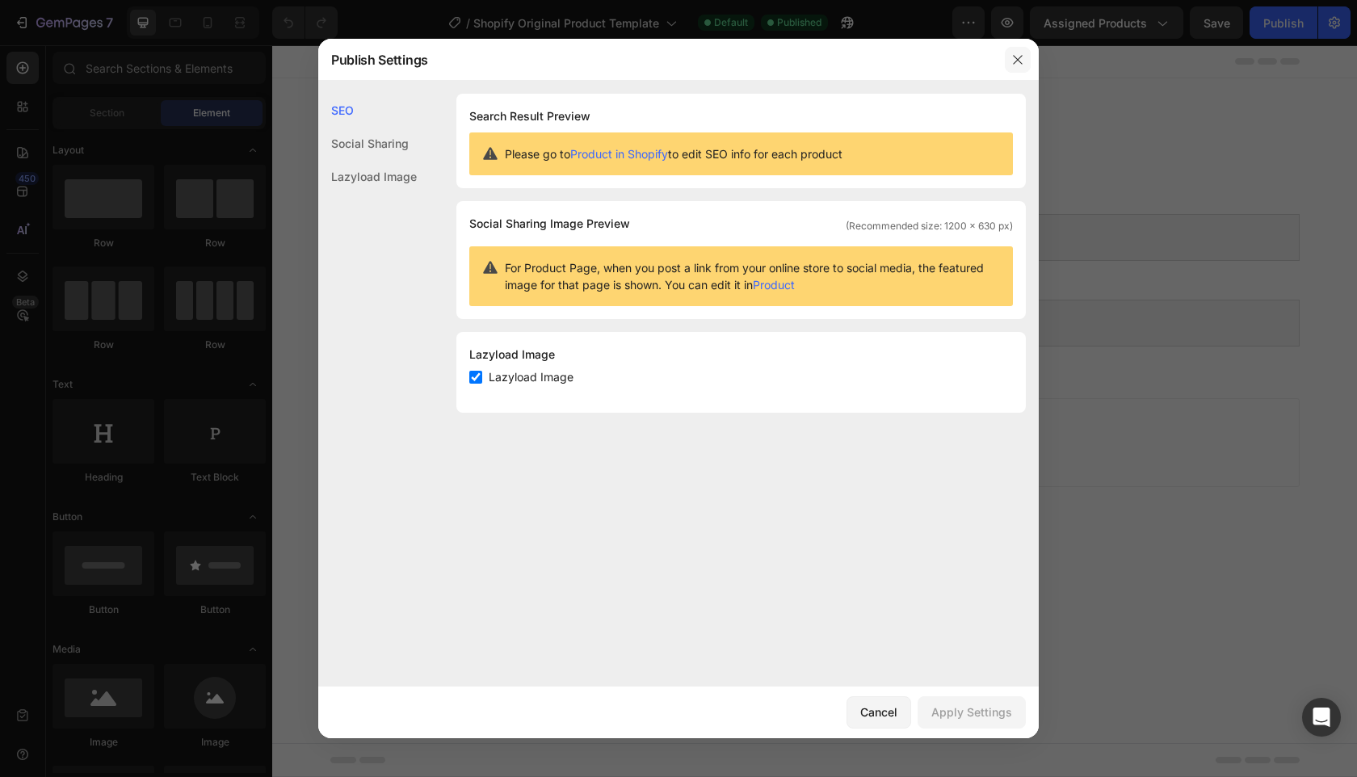
click at [1020, 60] on icon "button" at bounding box center [1017, 59] width 13 height 13
